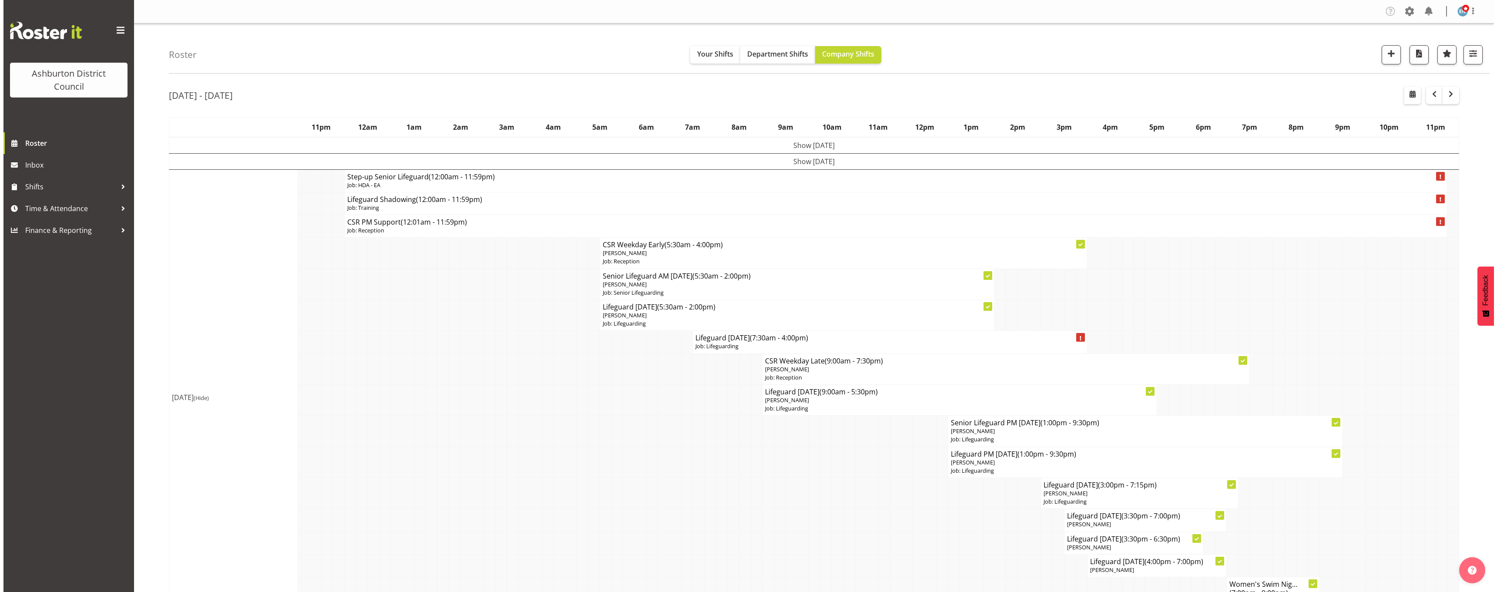
scroll to position [44, 0]
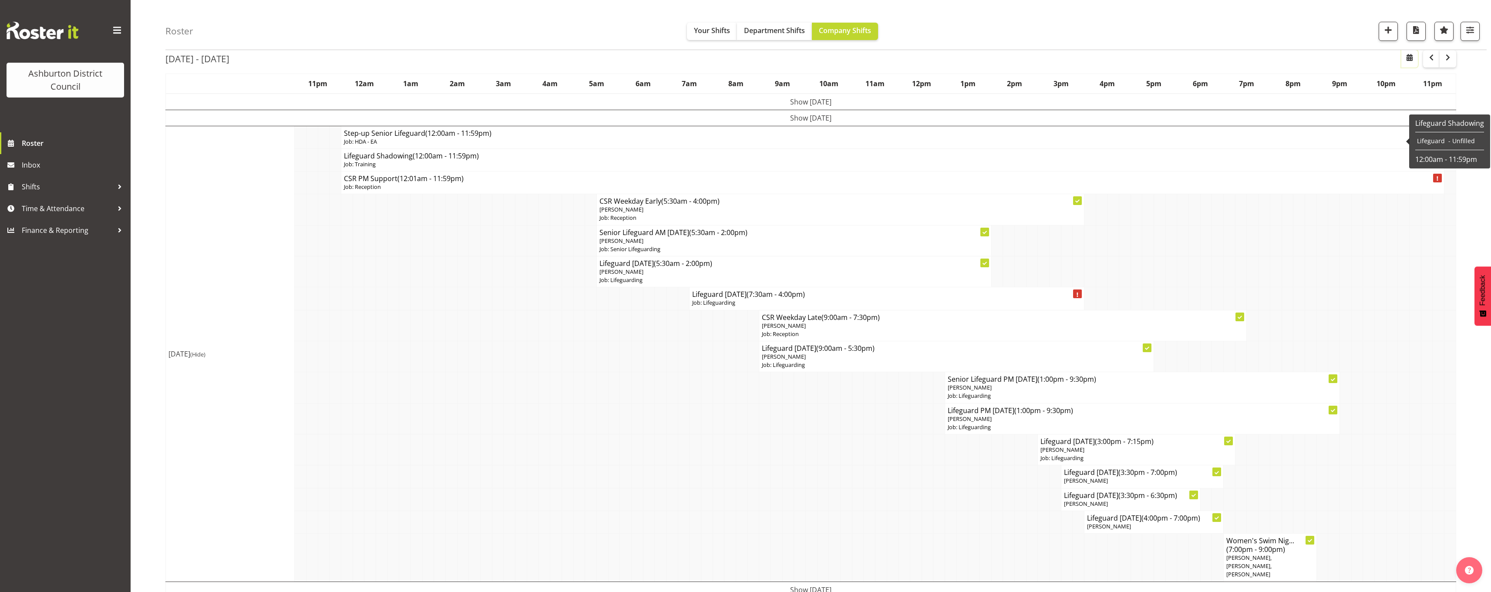
click at [1412, 65] on button "button" at bounding box center [1409, 58] width 17 height 17
select select "7"
select select "2025"
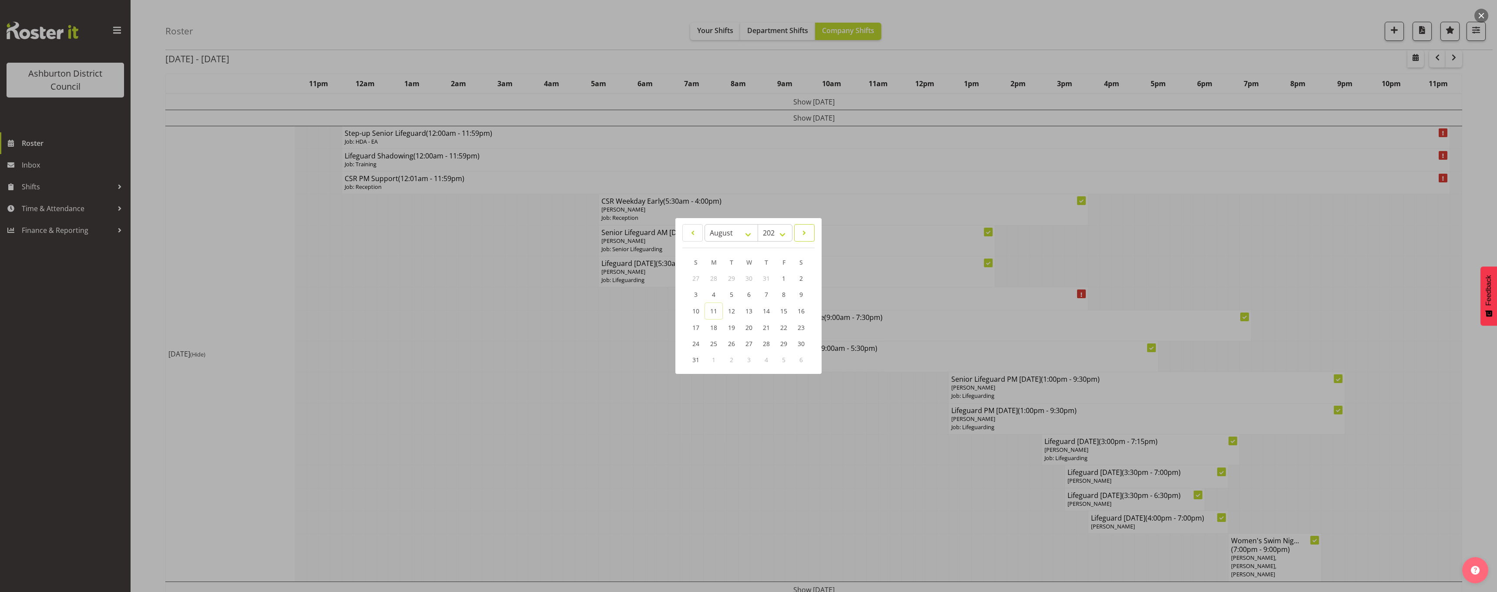
click at [809, 225] on link at bounding box center [804, 232] width 20 height 17
select select "8"
click at [709, 279] on link "1" at bounding box center [713, 279] width 17 height 16
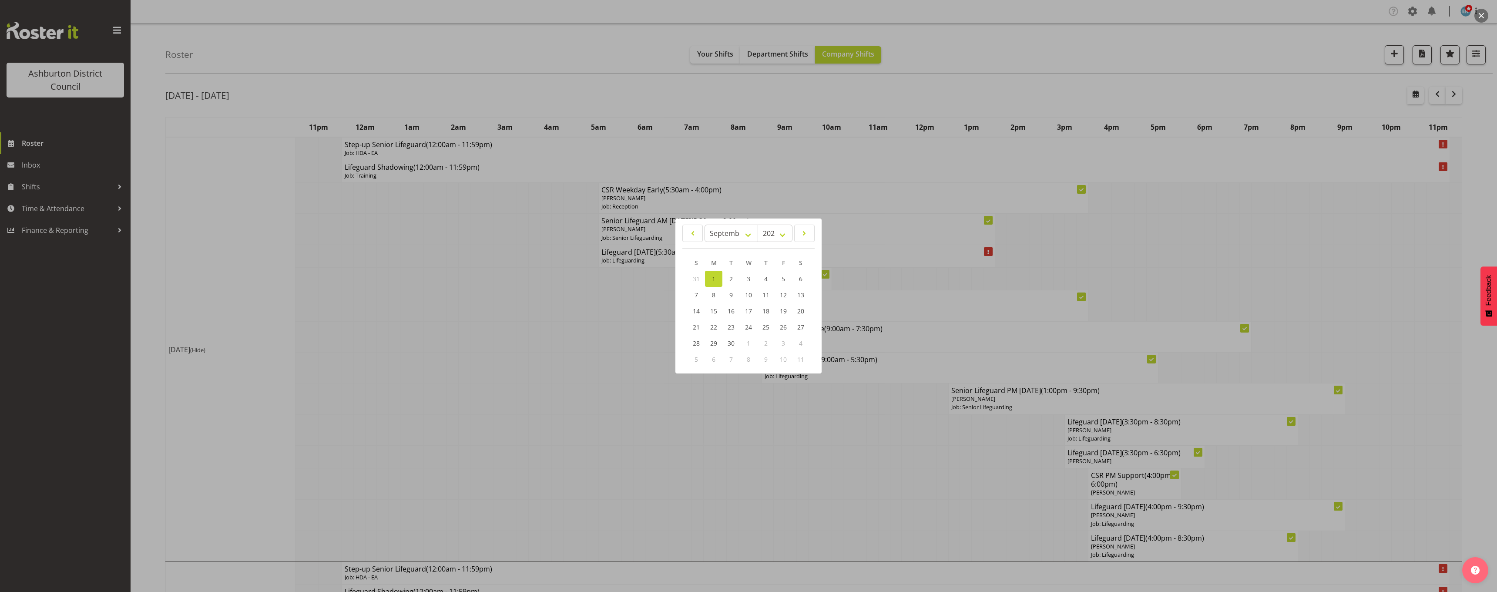
click at [148, 191] on div at bounding box center [748, 296] width 1497 height 592
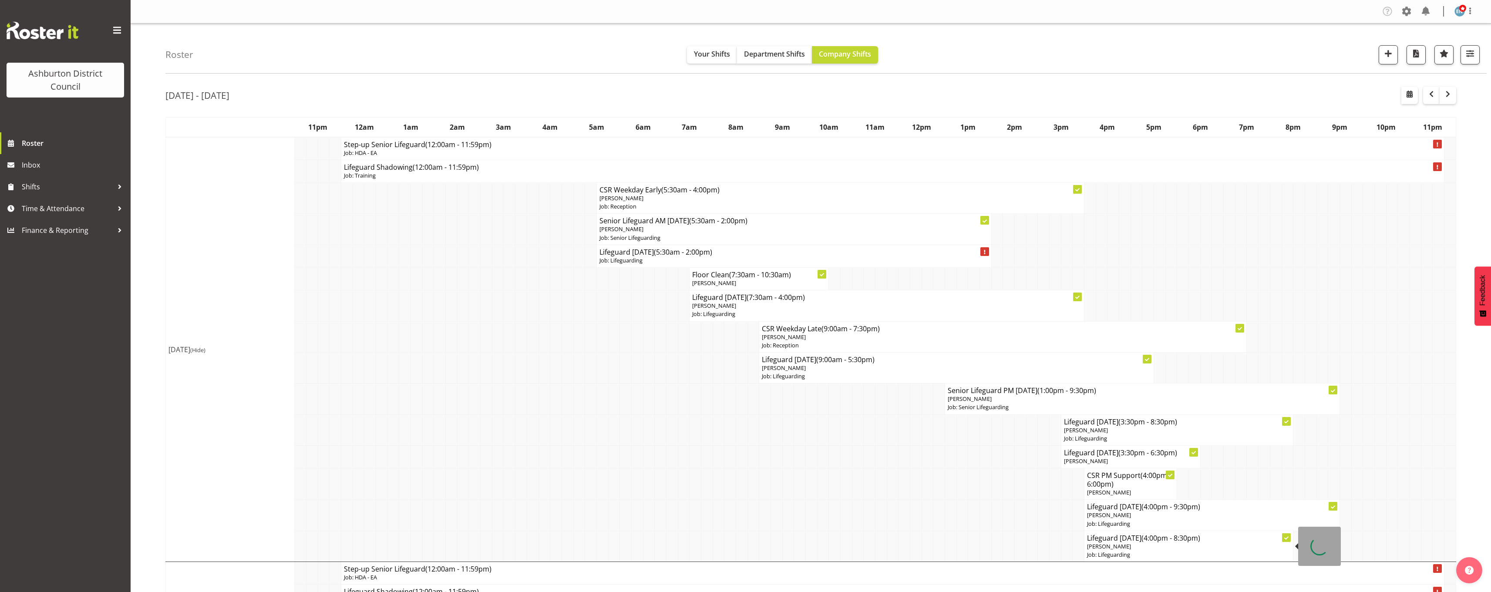
click at [1133, 549] on p "[PERSON_NAME]" at bounding box center [1188, 546] width 203 height 8
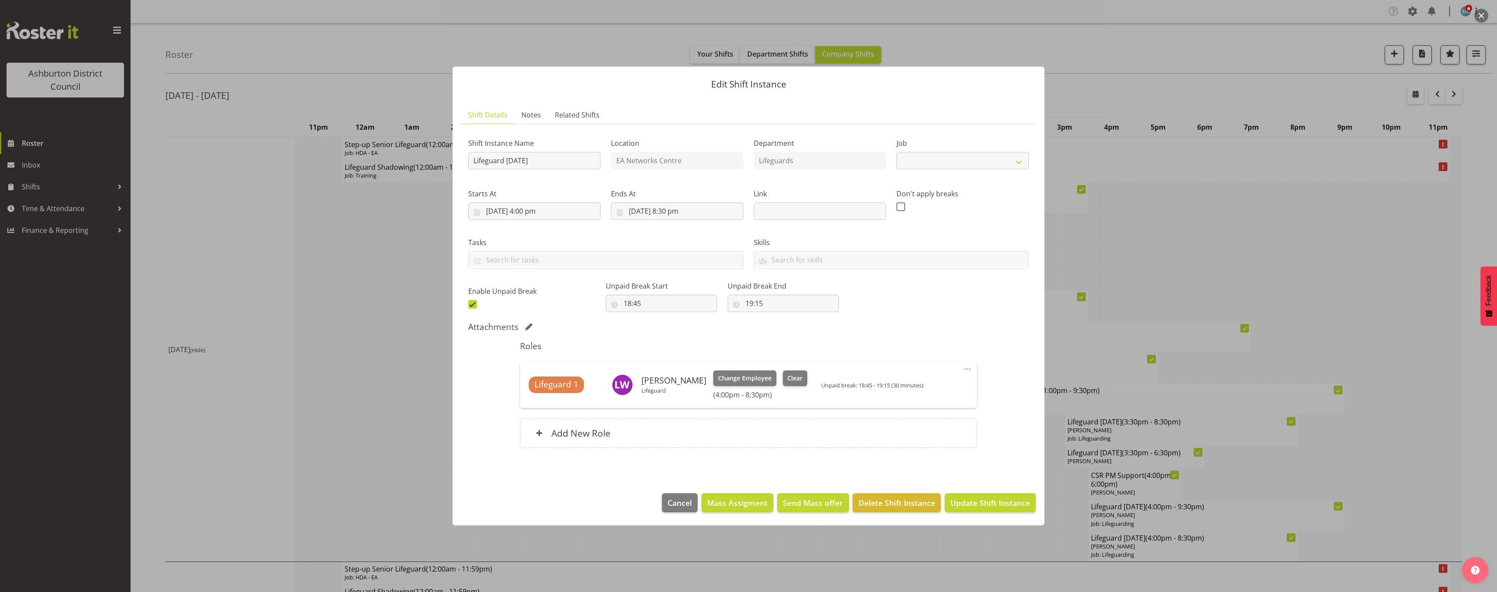
select select "38"
click at [783, 383] on button "Clear" at bounding box center [795, 378] width 25 height 16
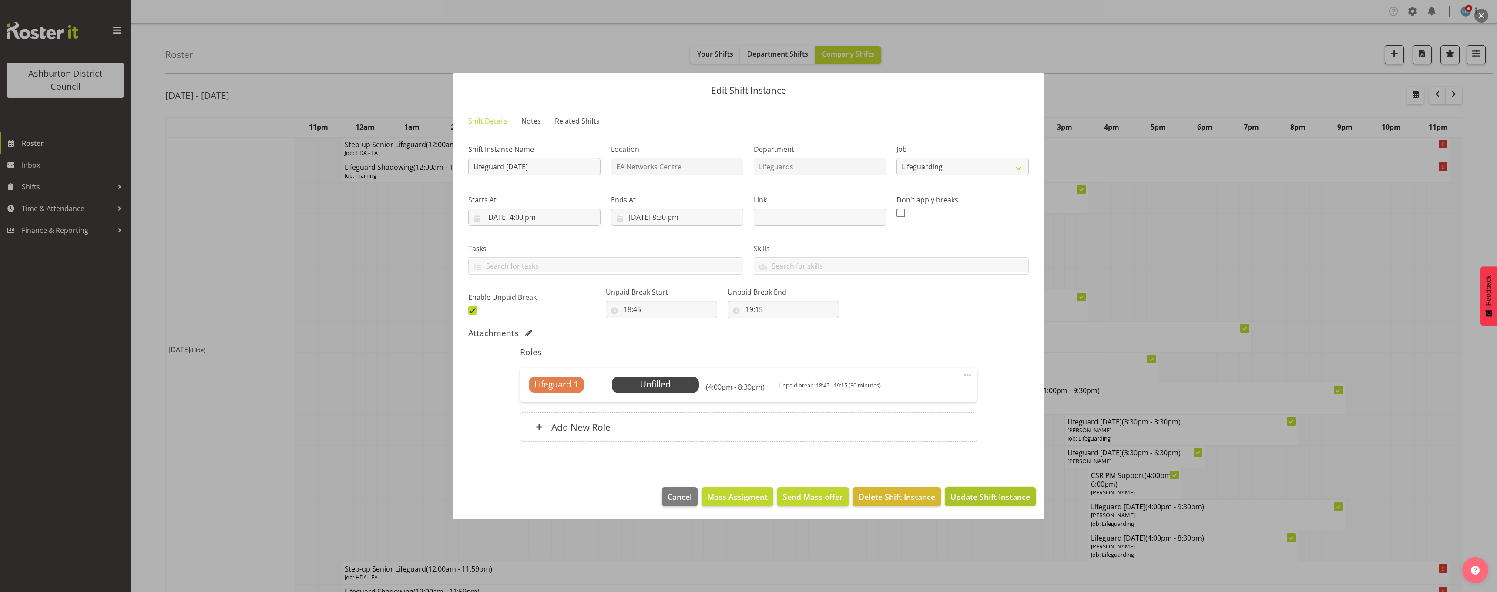
click at [983, 489] on button "Update Shift Instance" at bounding box center [990, 496] width 91 height 19
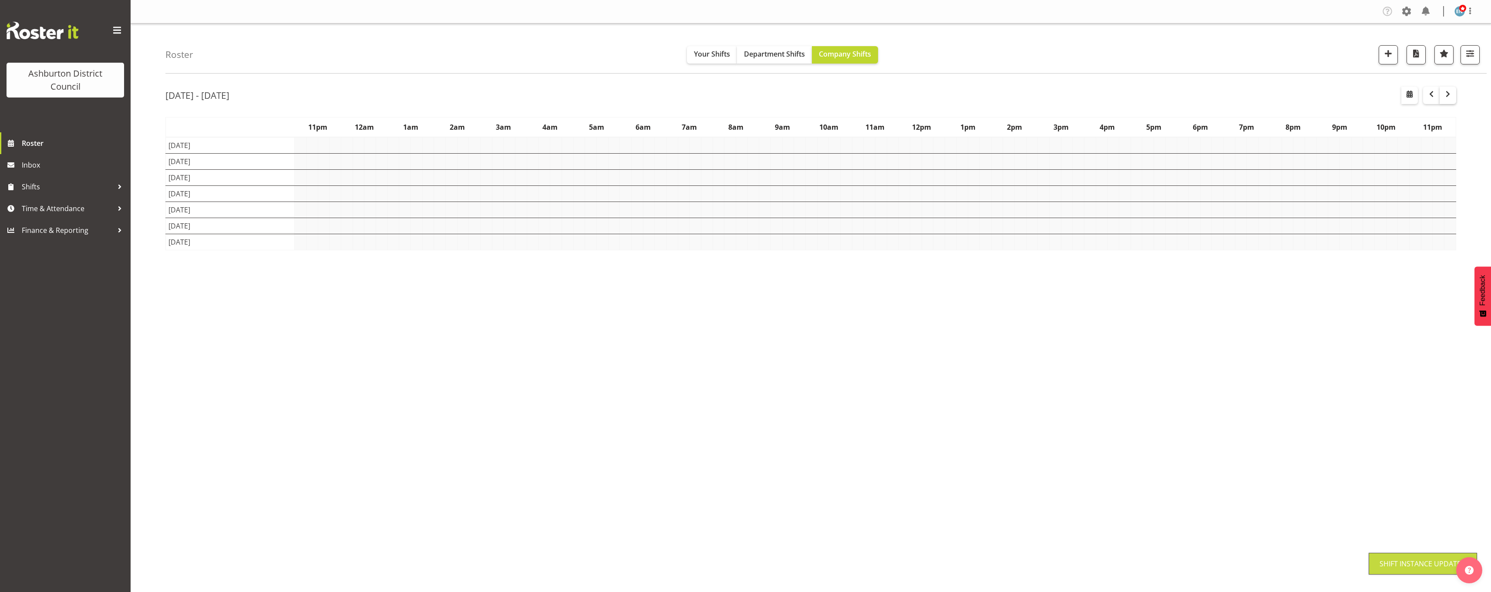
click at [1449, 92] on span "button" at bounding box center [1447, 94] width 10 height 10
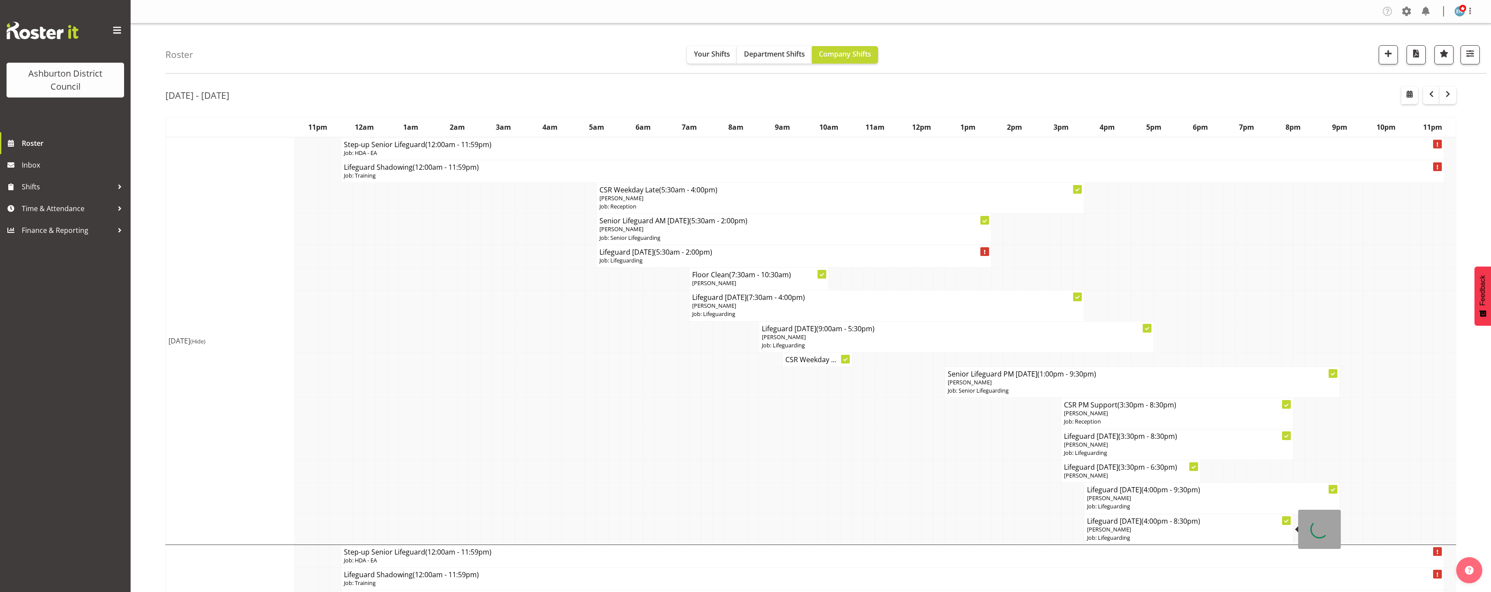
click at [1103, 538] on p "Job: Lifeguarding" at bounding box center [1188, 538] width 203 height 8
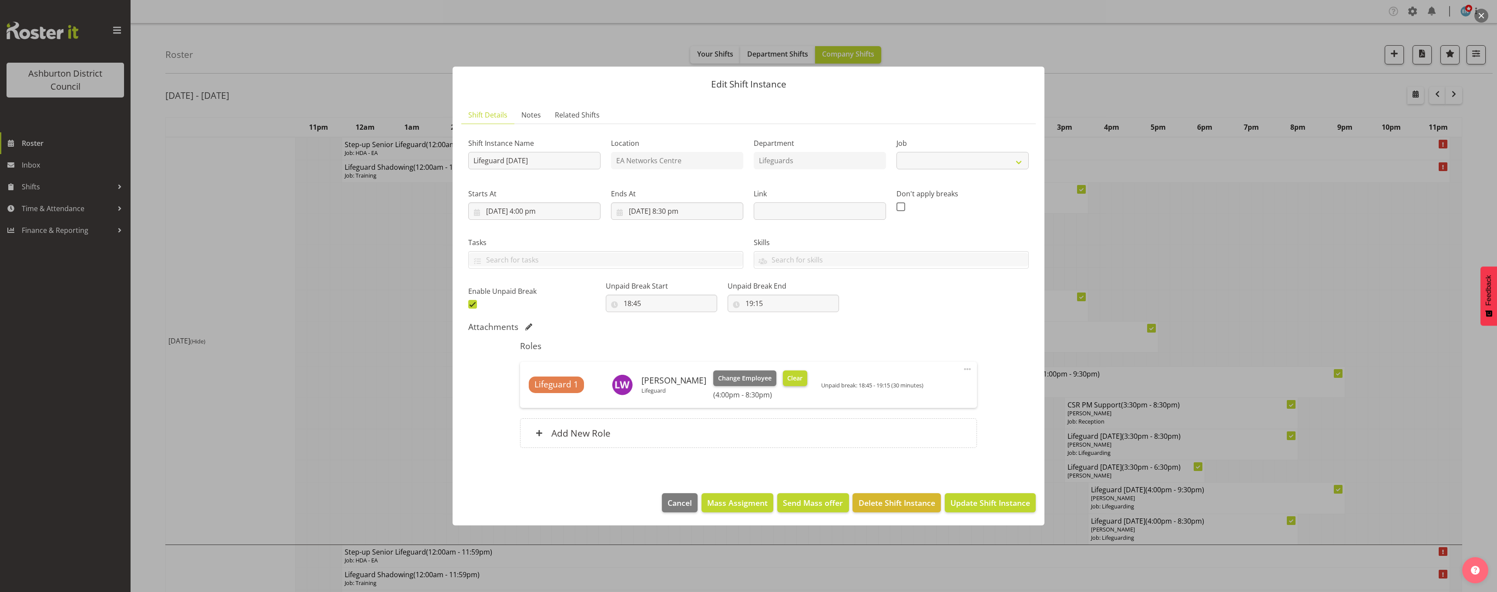
select select "38"
click at [789, 379] on span "Clear" at bounding box center [794, 378] width 15 height 10
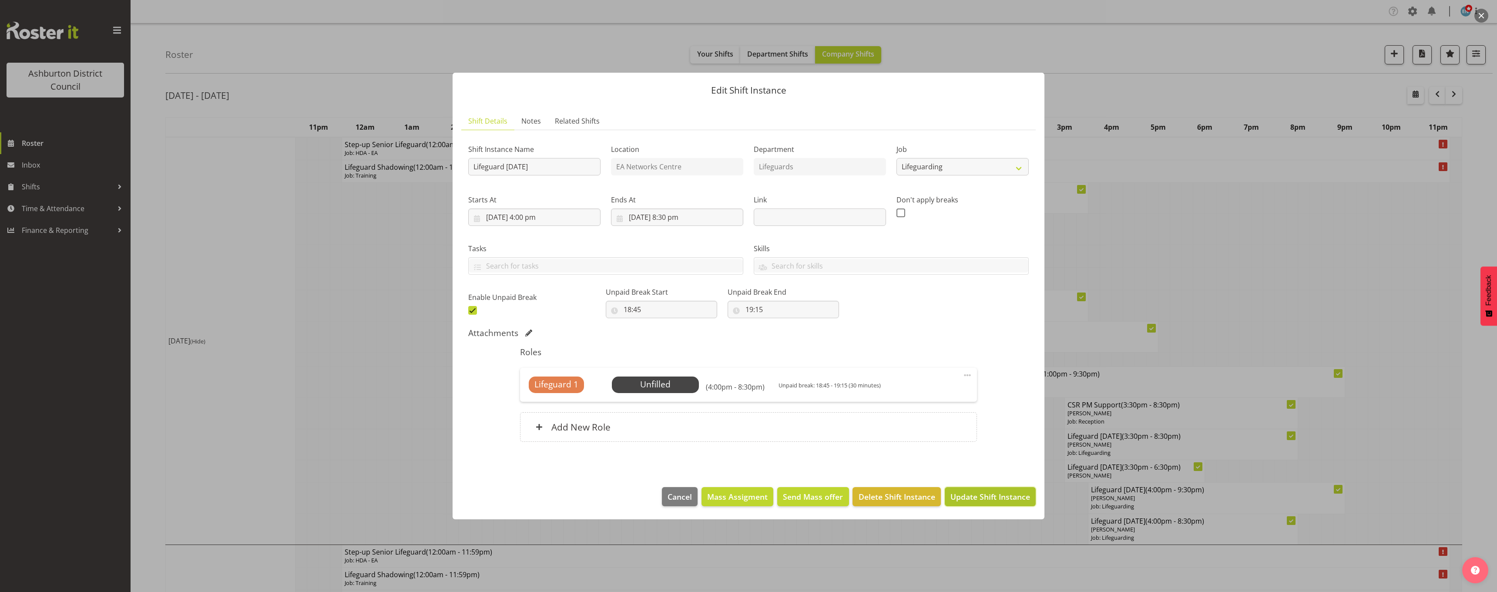
click at [1004, 502] on span "Update Shift Instance" at bounding box center [990, 496] width 80 height 11
